Goal: Information Seeking & Learning: Learn about a topic

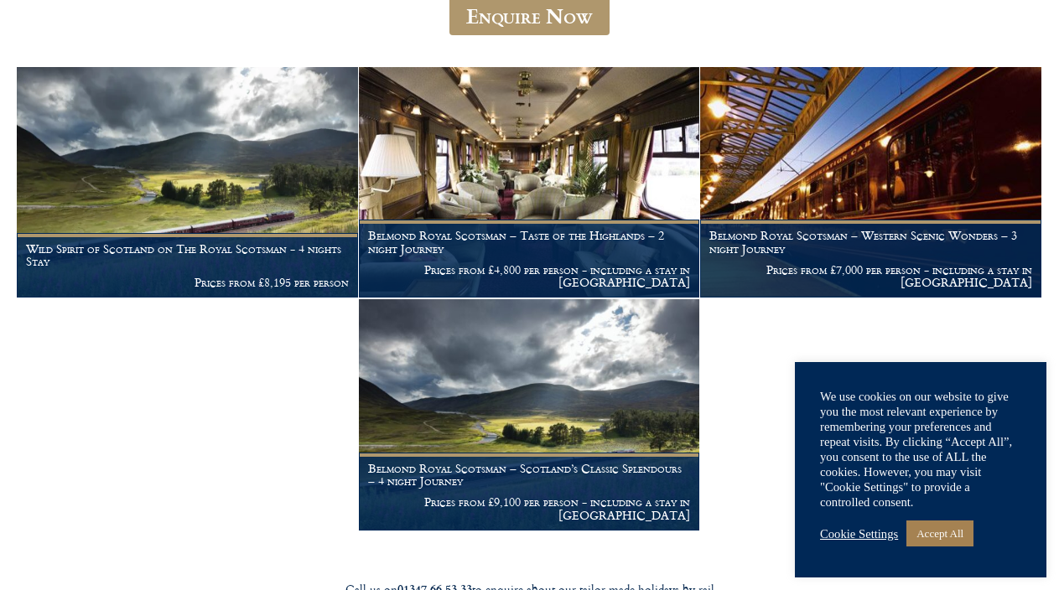
scroll to position [287, 0]
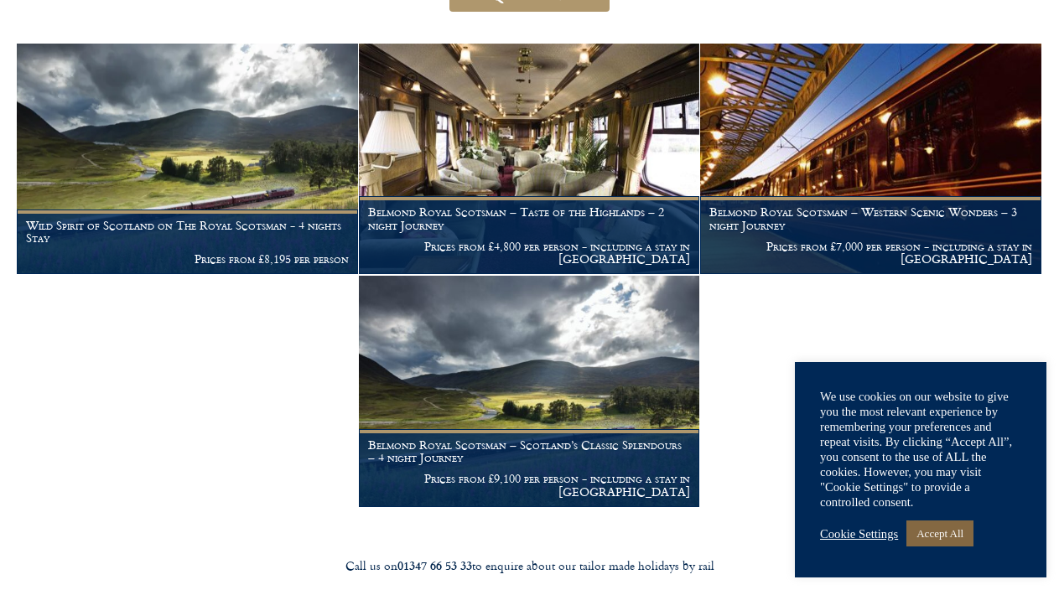
click at [950, 532] on link "Accept All" at bounding box center [939, 534] width 67 height 26
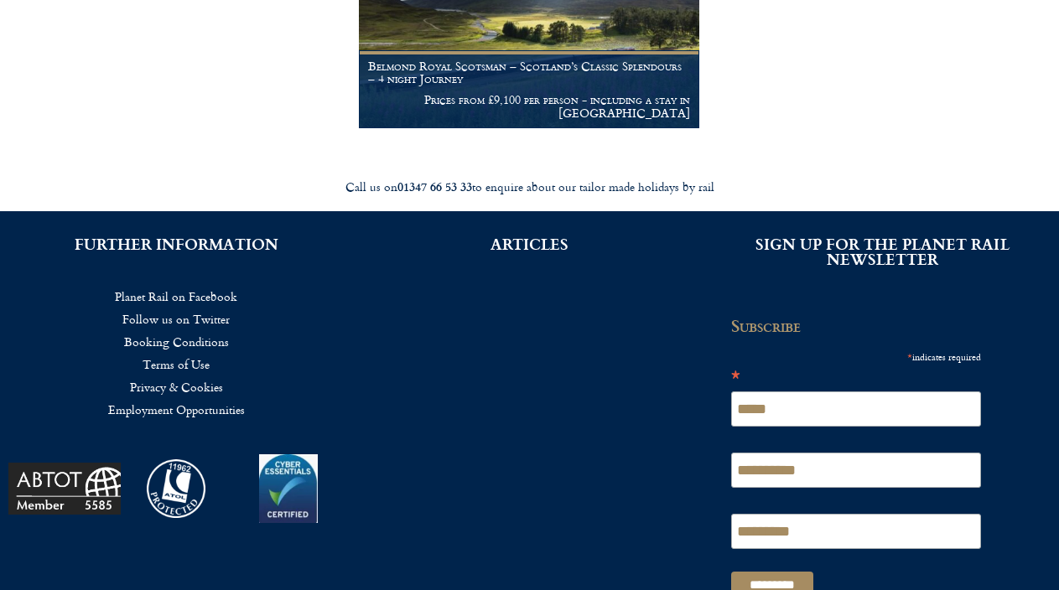
scroll to position [486, 0]
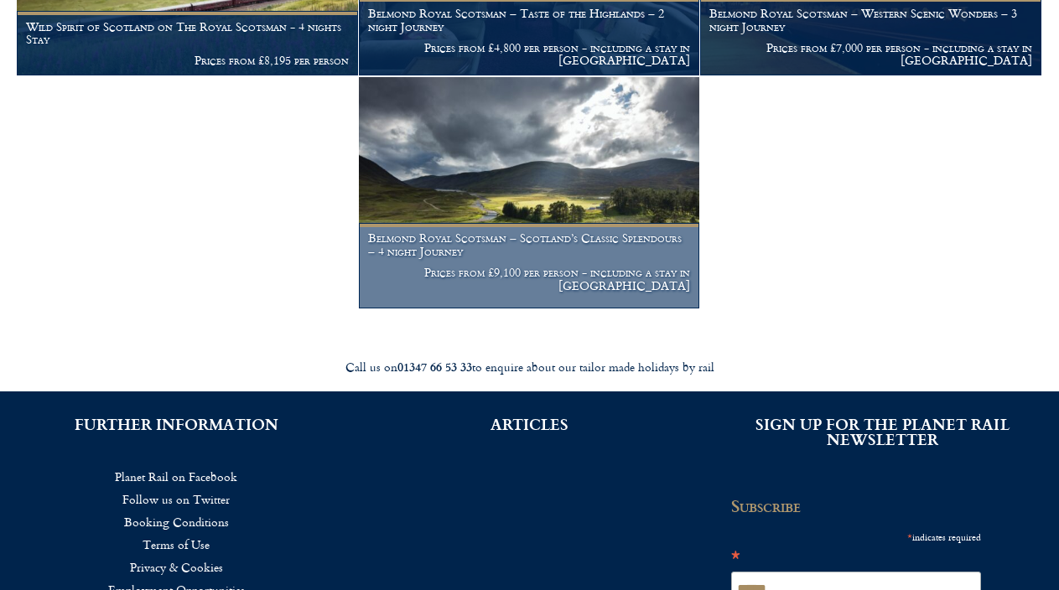
click at [432, 258] on h1 "Belmond Royal Scotsman – Scotland’s Classic Splendours – 4 night Journey" at bounding box center [529, 244] width 323 height 27
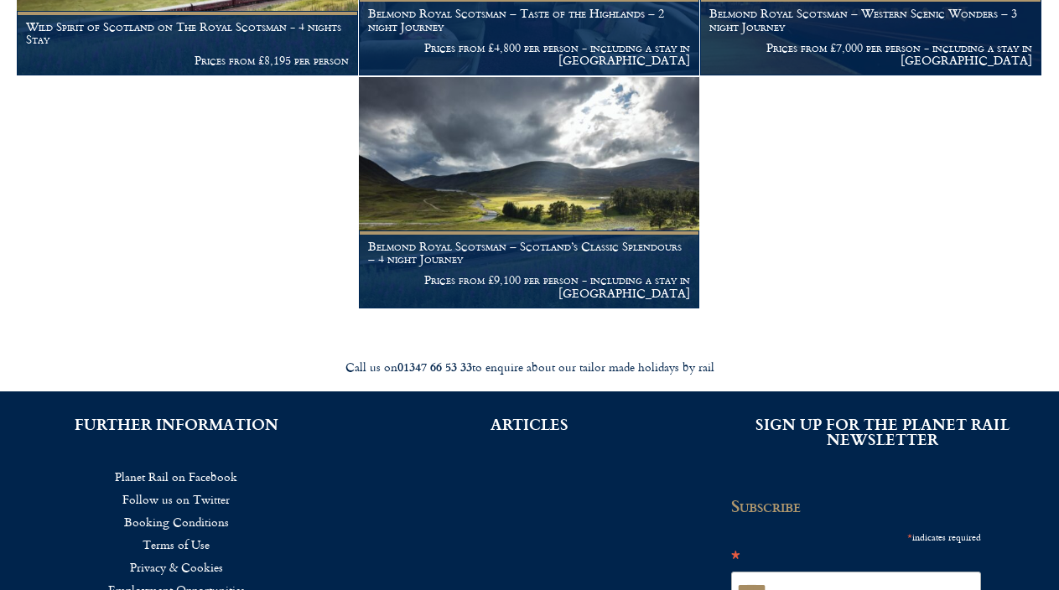
scroll to position [486, 0]
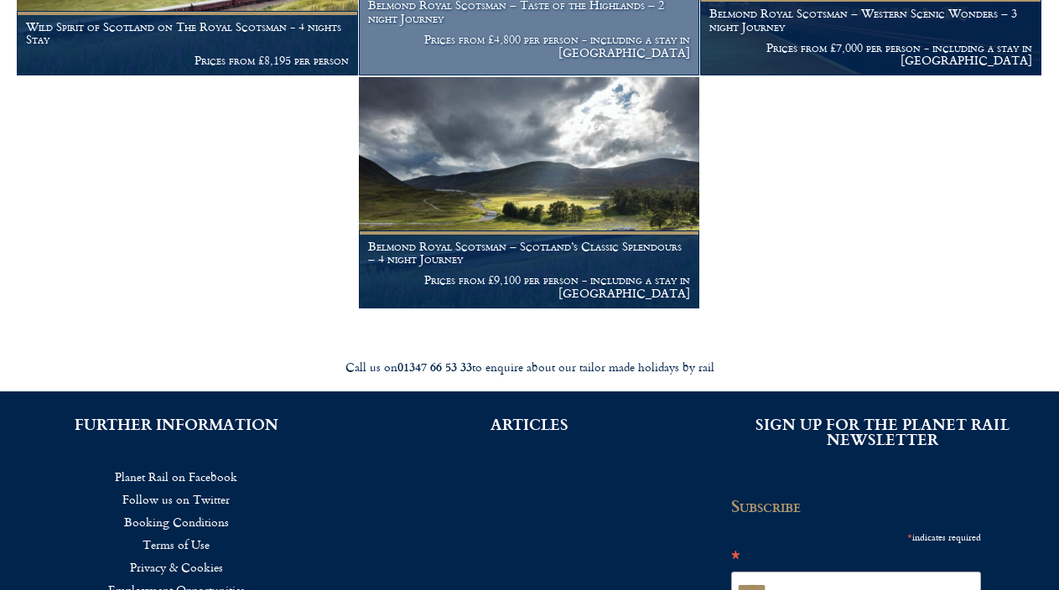
click at [423, 25] on h1 "Belmond Royal Scotsman – Taste of the Highlands – 2 night Journey" at bounding box center [529, 11] width 323 height 27
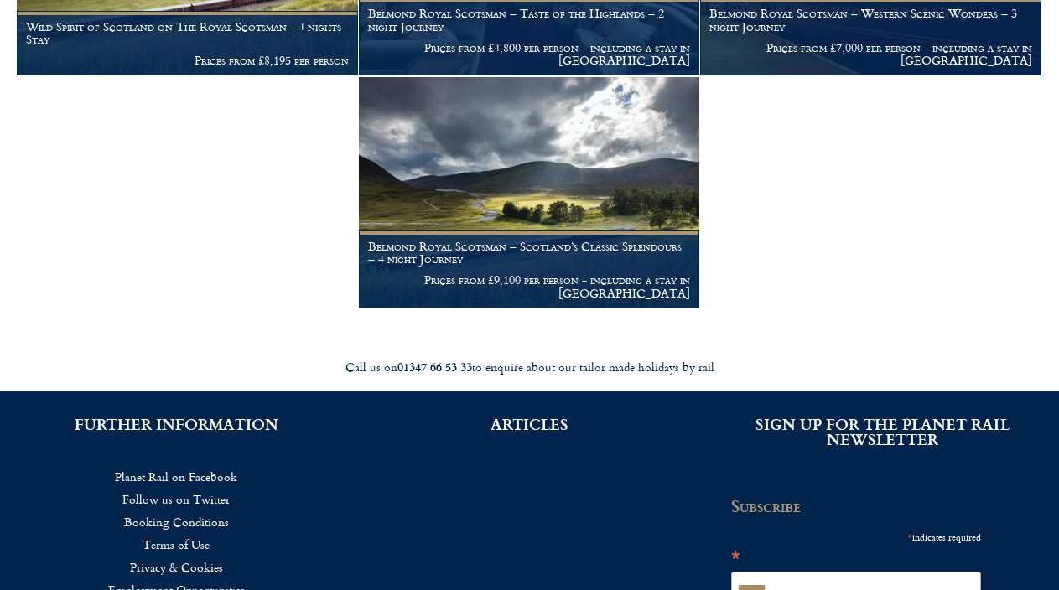
scroll to position [486, 0]
